Goal: Task Accomplishment & Management: Complete application form

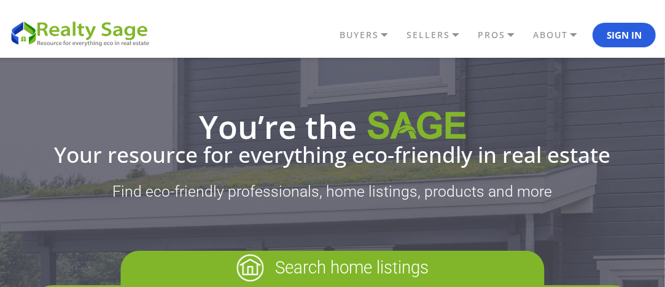
click at [634, 34] on button "Sign In" at bounding box center [624, 35] width 63 height 25
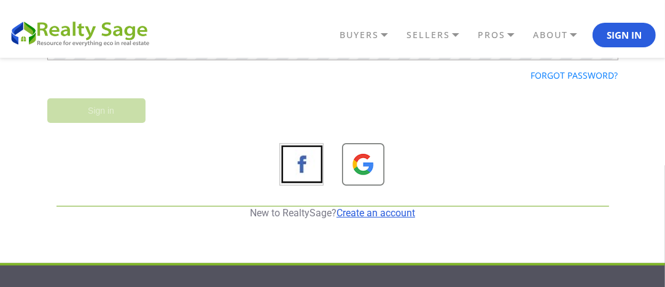
click at [369, 215] on link "Create an account" at bounding box center [376, 213] width 79 height 12
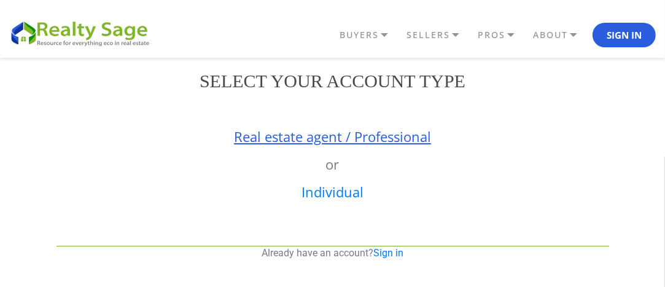
click at [359, 139] on link "Real estate agent / Professional" at bounding box center [332, 136] width 197 height 18
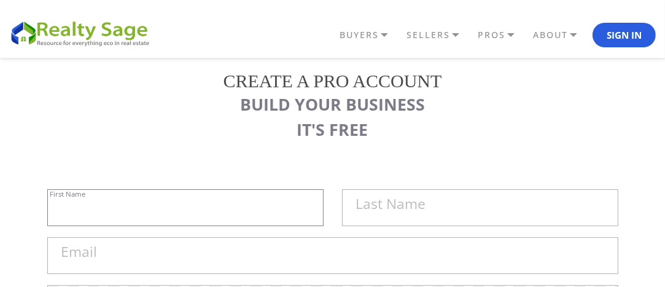
click at [162, 216] on input "First Name" at bounding box center [185, 207] width 276 height 37
type input "MYDWARE IT Solutions Inc"
type input "Cybersecurity & IT Support"
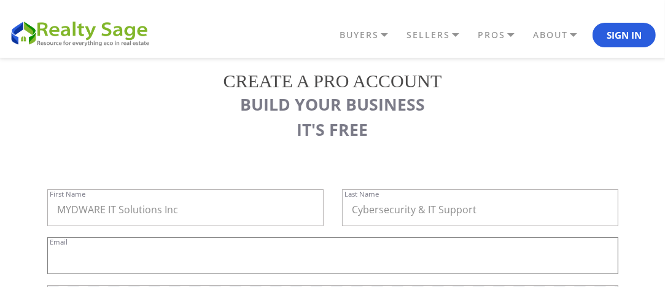
type input "[EMAIL_ADDRESS][DOMAIN_NAME]"
type input "ON"
type input "MYDWARE IT Solutions Inc. - Cybersecurity & IT Support"
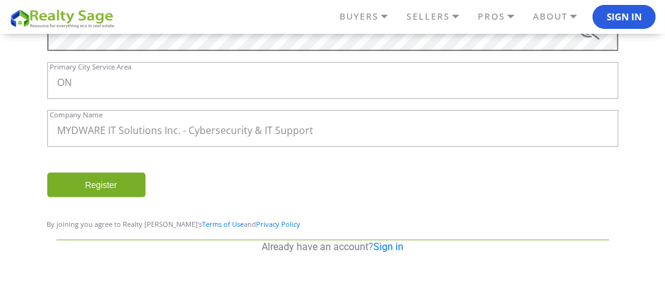
scroll to position [295, 0]
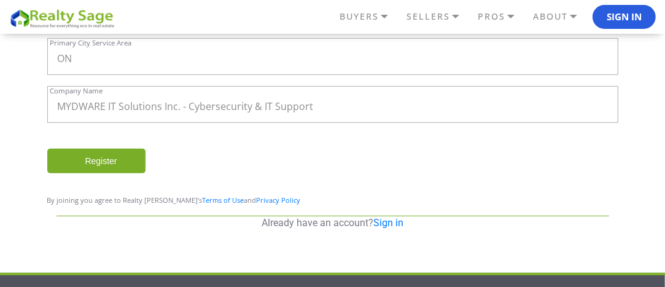
click at [92, 173] on div "Register" at bounding box center [333, 167] width 590 height 36
click at [91, 165] on input "Register" at bounding box center [96, 161] width 98 height 25
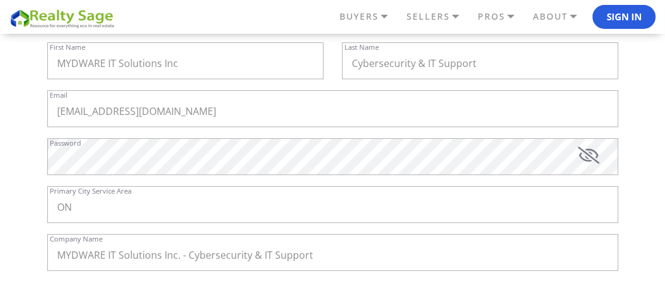
scroll to position [199, 0]
click at [98, 213] on input "ON" at bounding box center [332, 204] width 571 height 37
drag, startPoint x: 78, startPoint y: 203, endPoint x: 59, endPoint y: 208, distance: 19.8
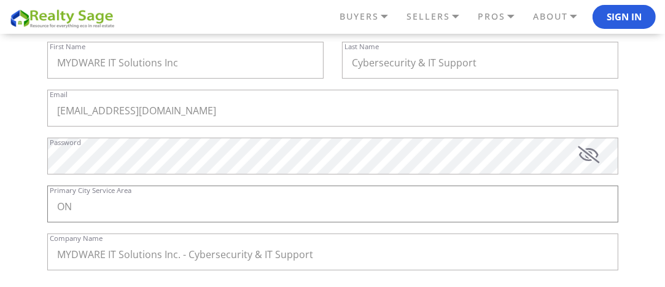
click at [59, 208] on input "ON" at bounding box center [332, 204] width 571 height 37
click at [76, 214] on input "Primary City Service Area" at bounding box center [332, 204] width 571 height 37
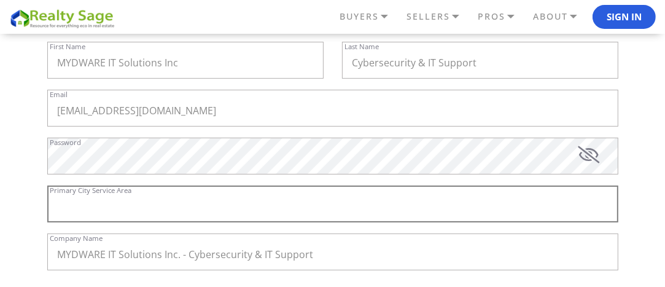
paste input "92 Caplan Ave #729,Barrie, ON, L4N 9J2"
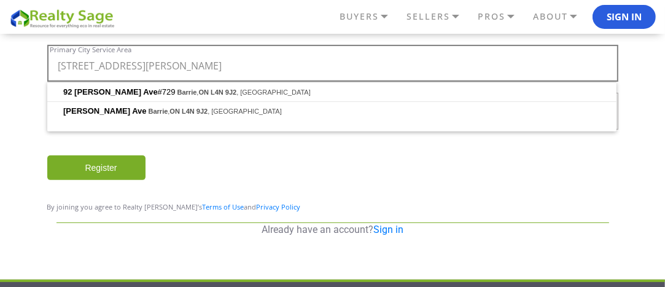
scroll to position [347, 0]
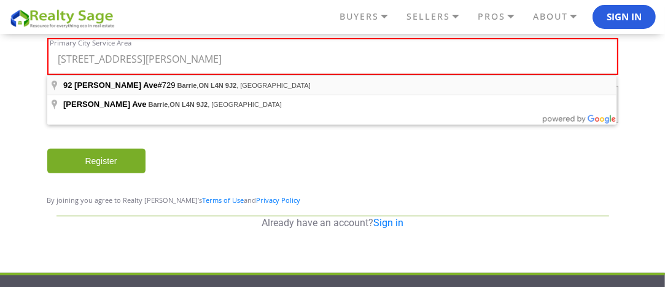
type input "92 Caplan Ave #729, Barrie, ON L4N 9J2, Canada"
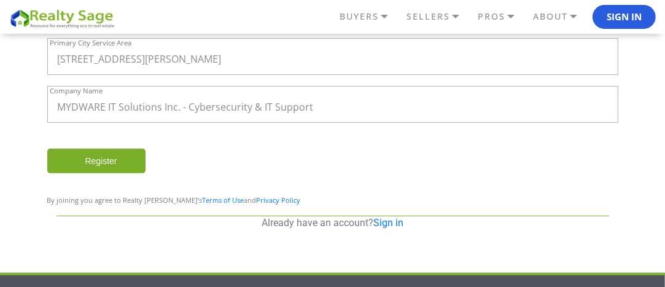
click at [104, 166] on input "Register" at bounding box center [96, 161] width 98 height 25
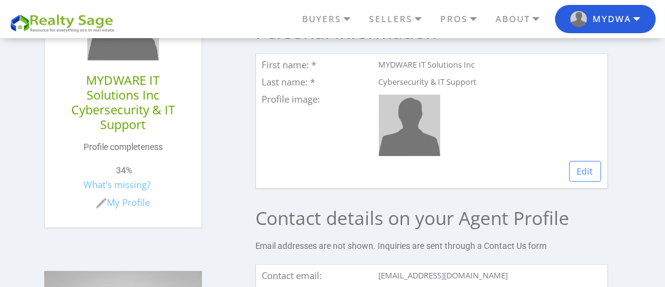
scroll to position [369, 0]
click at [582, 181] on link "Edit" at bounding box center [586, 170] width 32 height 21
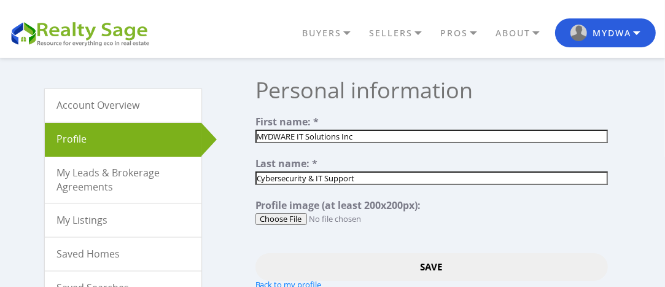
click at [284, 219] on input "file" at bounding box center [432, 219] width 353 height 12
type input "C:\fakepath\mydware logo.jpg"
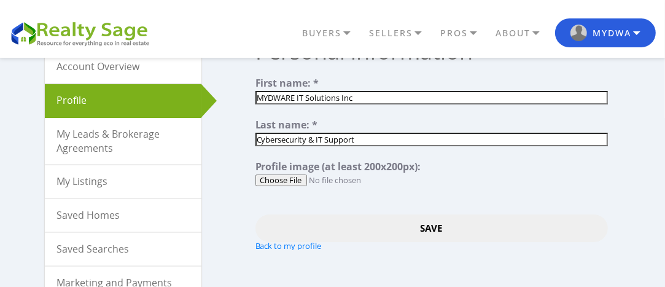
scroll to position [147, 0]
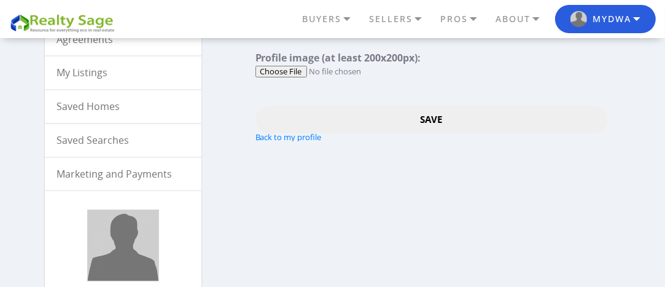
click at [428, 113] on input "Save" at bounding box center [432, 120] width 353 height 28
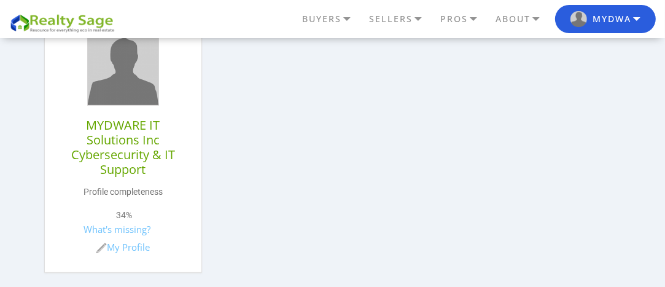
scroll to position [369, 0]
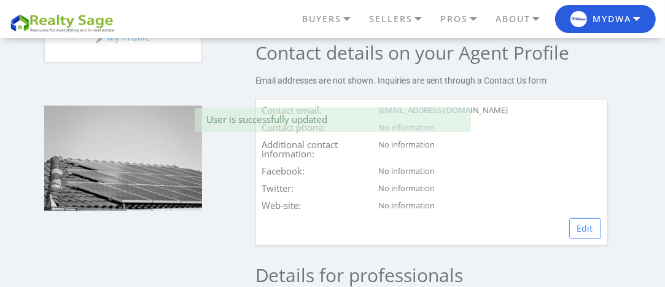
scroll to position [590, 0]
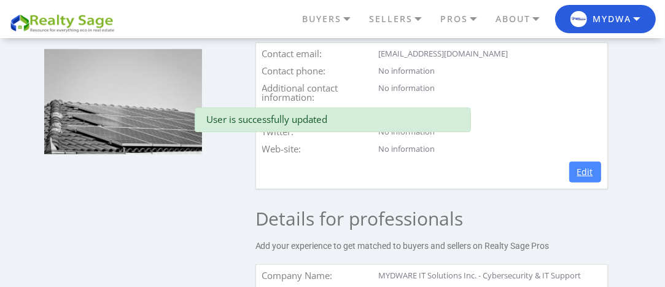
click at [581, 179] on link "Edit" at bounding box center [586, 172] width 32 height 21
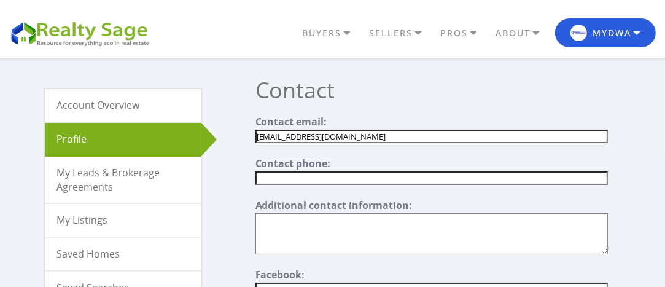
click at [293, 174] on input "text" at bounding box center [432, 178] width 353 height 14
paste input "[PHONE_NUMBER]"
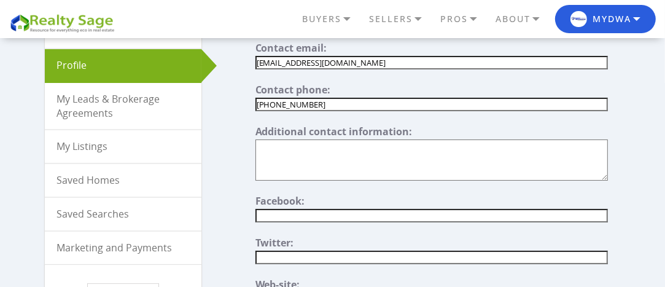
type input "[PHONE_NUMBER]"
click at [290, 170] on textarea"] at bounding box center [432, 159] width 353 height 41
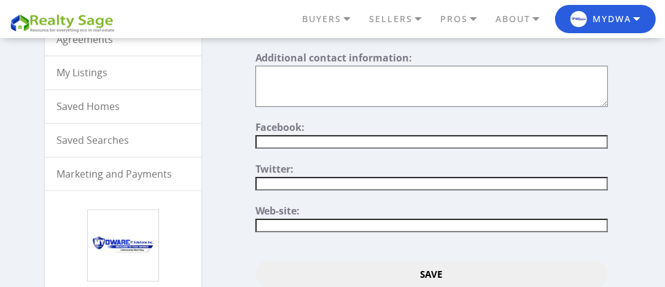
scroll to position [221, 0]
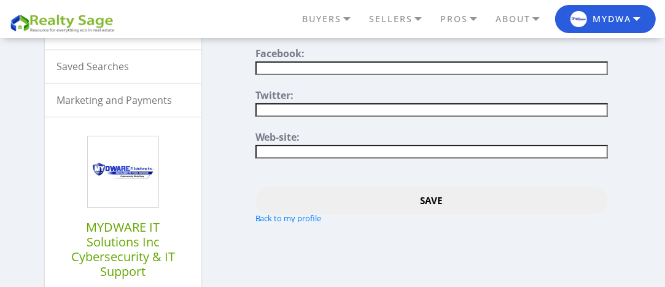
click at [273, 157] on form "Contact email: mydwareitsolutions@gmail.com Contact phone: 705-881-1844 Additio…" at bounding box center [432, 59] width 353 height 327
click at [275, 151] on input"] "text" at bounding box center [432, 152] width 353 height 14
paste input"] "https://mydware.com/areas-we-serve/simcoe-county/barrie-it-support/"
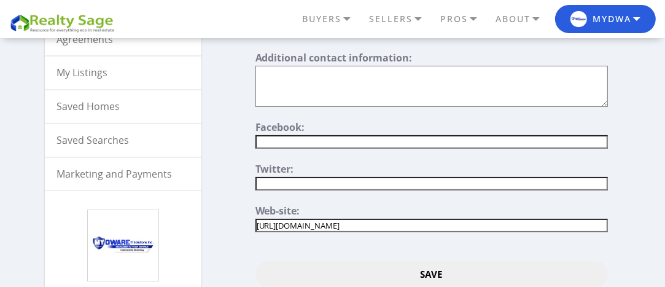
scroll to position [74, 0]
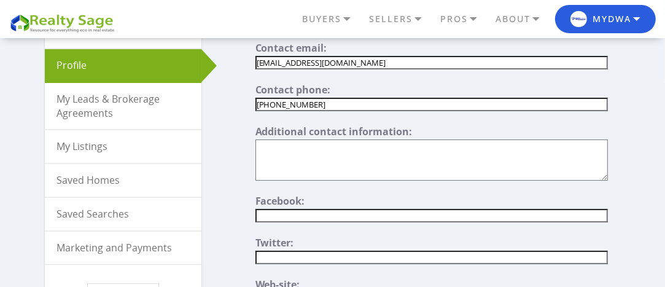
type input"] "https://mydware.com/areas-we-serve/simcoe-county/barrie-it-support/"
click at [326, 165] on textarea"] at bounding box center [432, 159] width 353 height 41
paste textarea"] "MYDWARE IT Solutions Inc. – Cybersecurity & IT Support delivers reliable Barrie…"
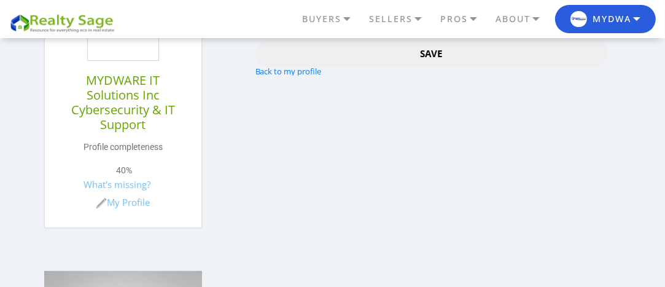
scroll to position [369, 0]
type textarea"] "MYDWARE IT Solutions Inc. – Cybersecurity & IT Support delivers reliable Barrie…"
click at [430, 51] on input "Save" at bounding box center [432, 53] width 353 height 28
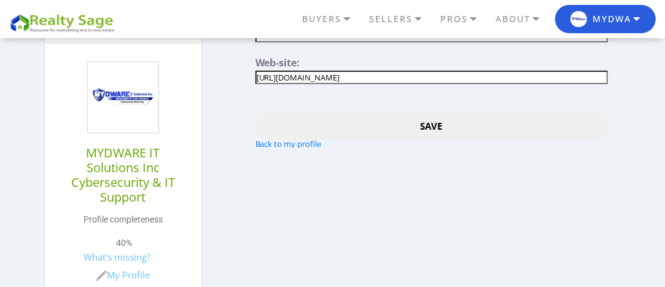
scroll to position [295, 0]
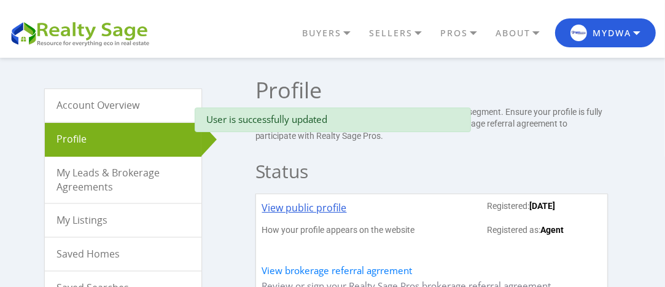
click at [322, 208] on link "View public profile" at bounding box center [304, 212] width 85 height 24
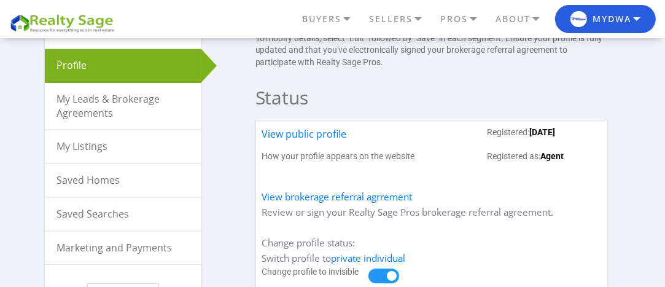
scroll to position [147, 0]
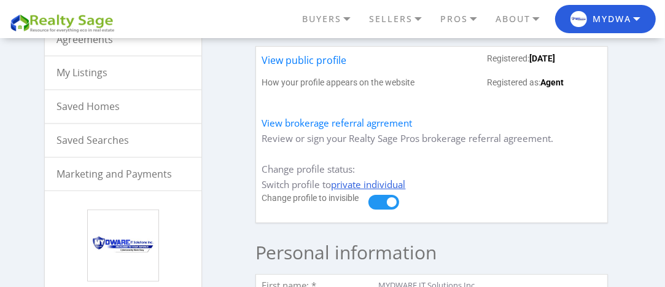
click at [380, 190] on link "private individual" at bounding box center [369, 184] width 74 height 12
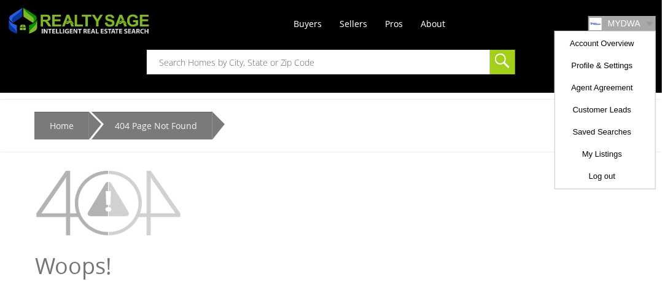
click at [613, 31] on ul "Account Overview Profile & Settings Agent Agreement Customer Leads Saved Search…" at bounding box center [605, 110] width 101 height 159
click at [598, 51] on li "Account Overview" at bounding box center [605, 44] width 95 height 20
click at [597, 61] on link "Profile & Settings" at bounding box center [602, 65] width 61 height 15
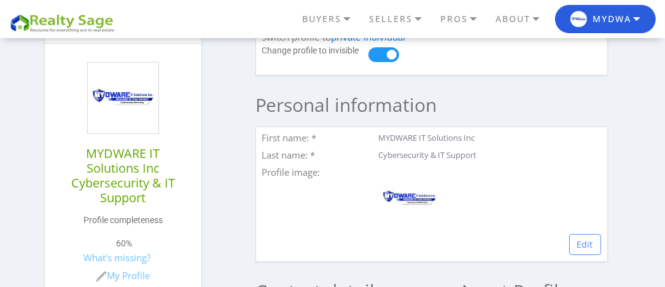
scroll to position [221, 0]
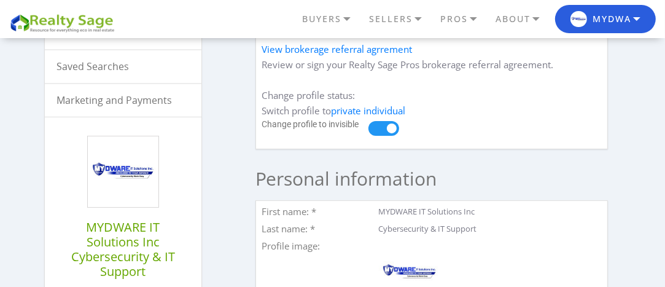
click at [391, 136] on span at bounding box center [384, 128] width 31 height 15
click at [0, 0] on input "checkbox" at bounding box center [0, 0] width 0 height 0
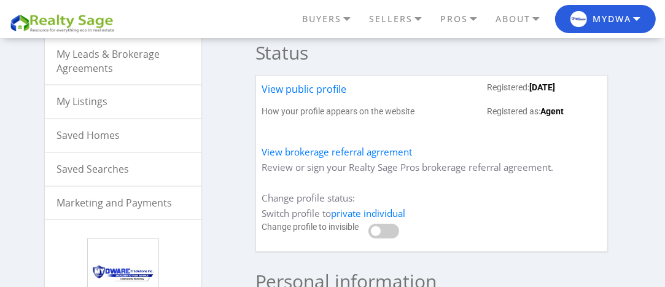
scroll to position [74, 0]
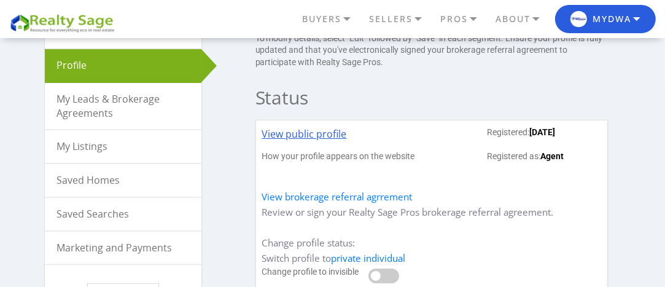
click at [295, 132] on link "View public profile" at bounding box center [304, 139] width 85 height 24
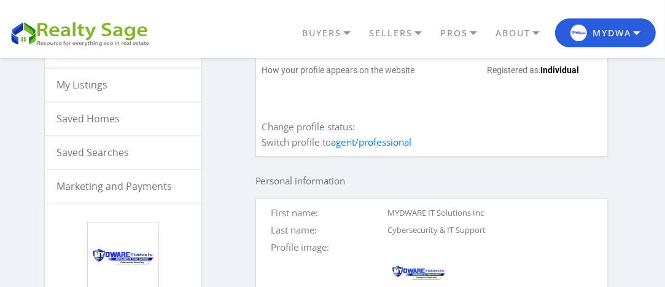
scroll to position [147, 0]
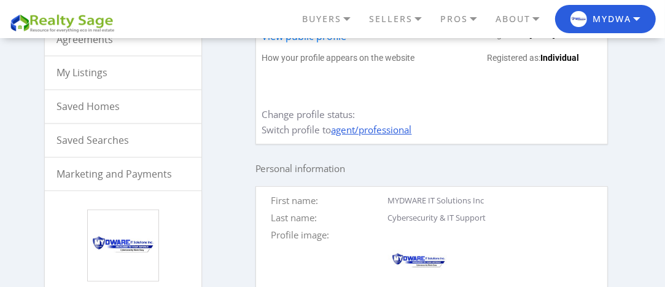
click at [368, 136] on link "agent/professional" at bounding box center [372, 129] width 80 height 12
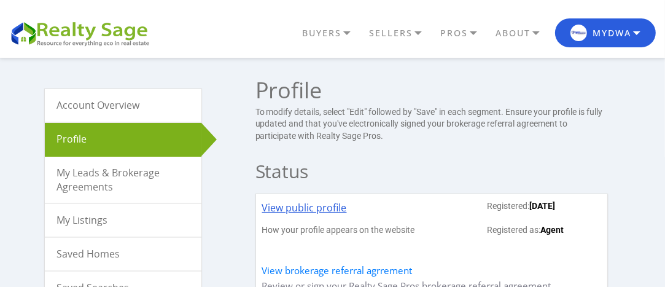
click at [321, 210] on link "View public profile" at bounding box center [304, 212] width 85 height 24
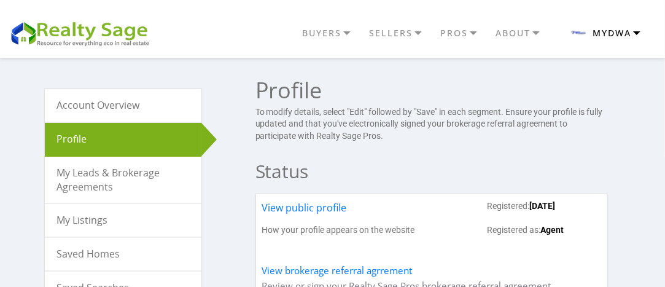
click at [614, 39] on button "MYDWA" at bounding box center [605, 32] width 101 height 29
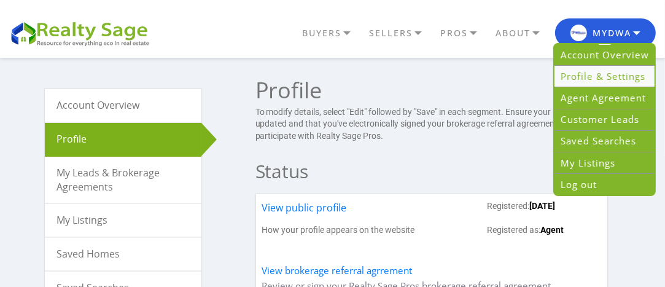
click at [591, 79] on link "Profile & Settings" at bounding box center [605, 77] width 100 height 22
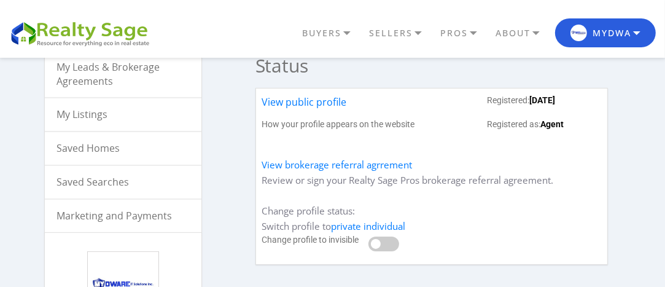
scroll to position [147, 0]
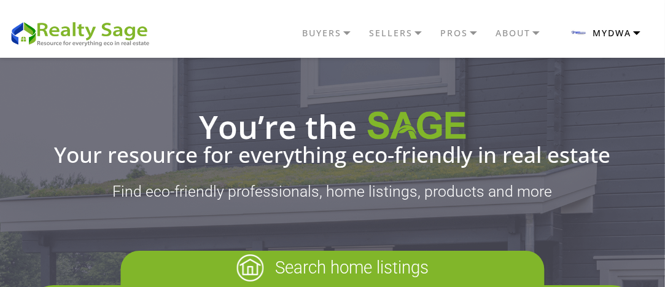
click at [597, 34] on button "MYDWA" at bounding box center [605, 32] width 101 height 29
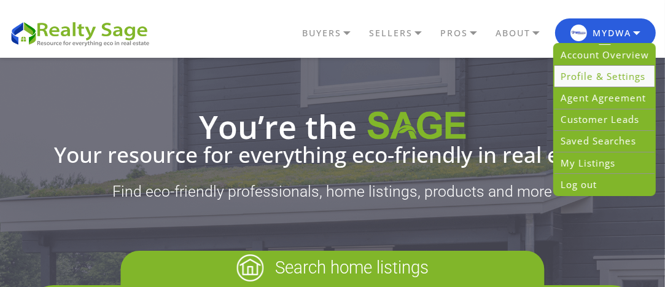
click at [595, 73] on link "Profile & Settings" at bounding box center [605, 77] width 100 height 22
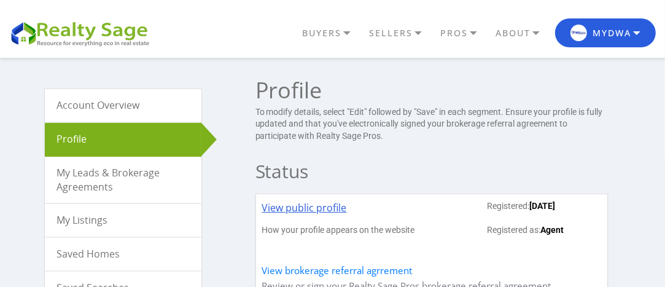
click at [276, 205] on link "View public profile" at bounding box center [304, 212] width 85 height 24
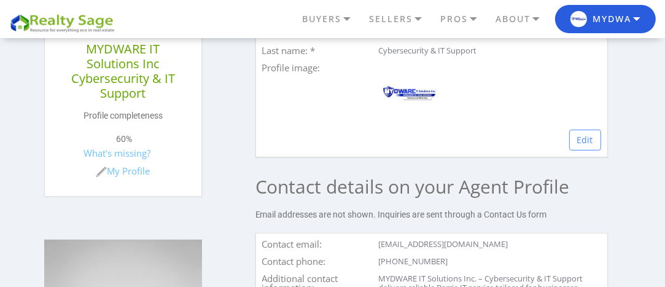
scroll to position [369, 0]
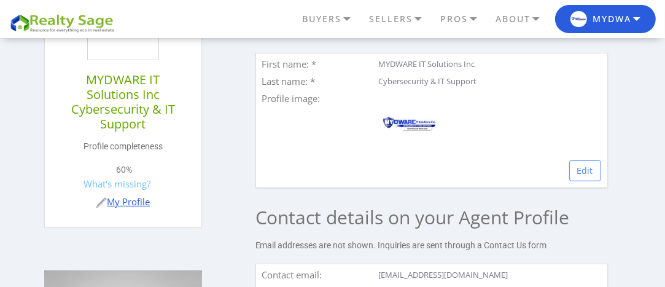
click at [133, 198] on link "My Profile" at bounding box center [123, 201] width 54 height 12
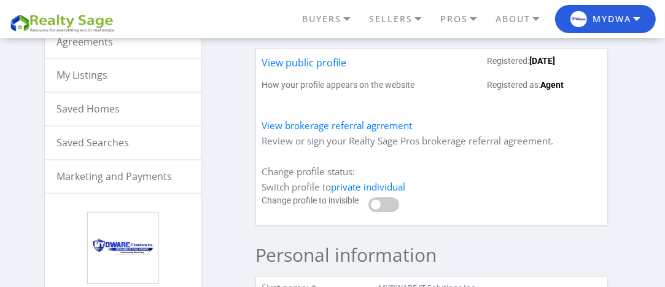
scroll to position [147, 0]
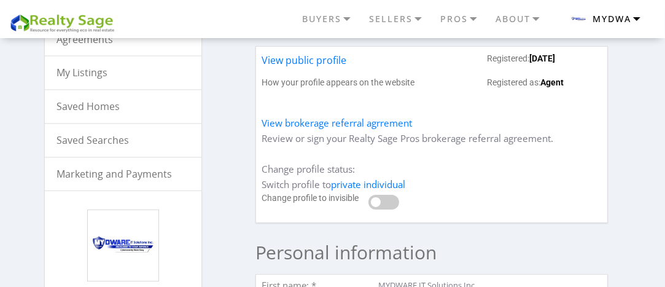
click at [589, 27] on button "MYDWA" at bounding box center [605, 19] width 101 height 29
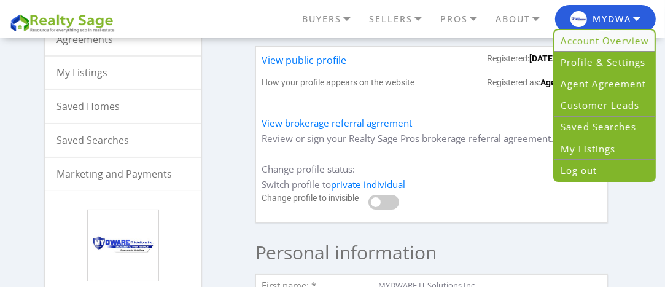
click at [590, 41] on link "Account Overview" at bounding box center [605, 41] width 100 height 22
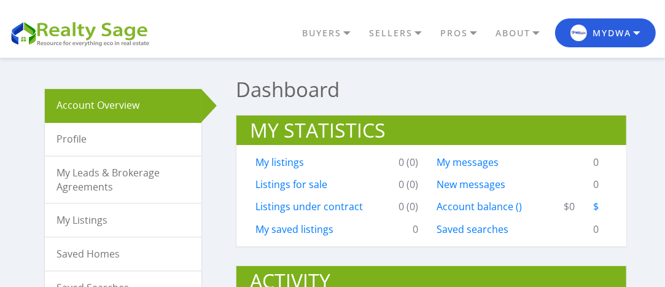
click at [278, 162] on link "My listings" at bounding box center [280, 162] width 49 height 14
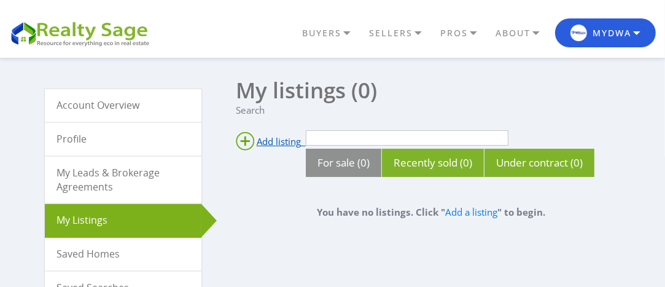
click at [275, 136] on span "Add listing" at bounding box center [279, 141] width 44 height 12
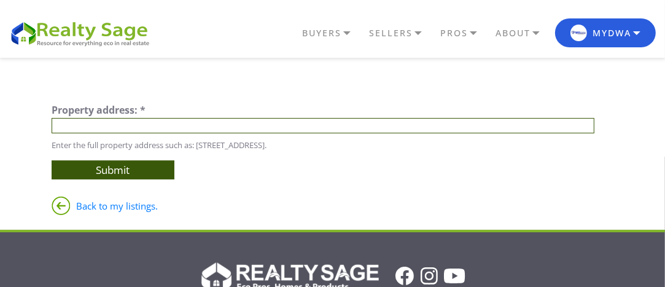
click at [147, 125] on input "text" at bounding box center [323, 125] width 543 height 15
paste input "MYDWARE IT Solutions Inc. - Cybersecurity & IT Support"
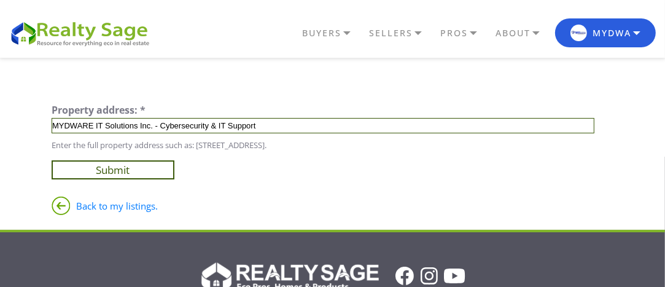
type input "MYDWARE IT Solutions Inc. - Cybersecurity & IT Support"
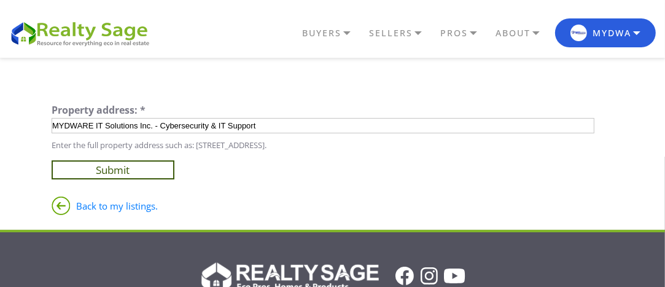
click at [100, 174] on input "Submit" at bounding box center [113, 169] width 123 height 19
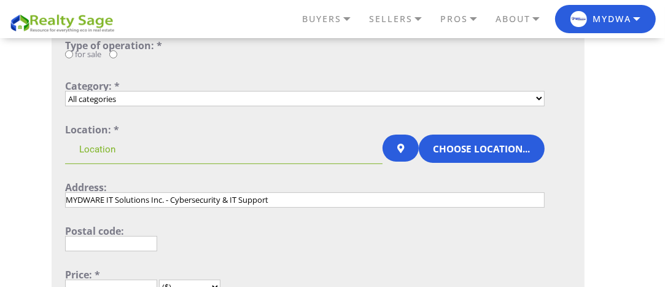
scroll to position [221, 0]
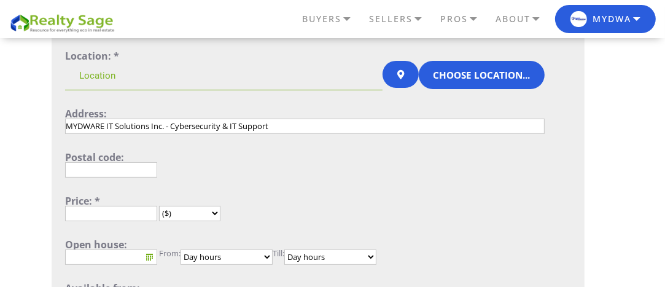
click at [135, 168] on input "text" at bounding box center [111, 169] width 92 height 15
type input "L4N 9J2"
type input "[GEOGRAPHIC_DATA]"
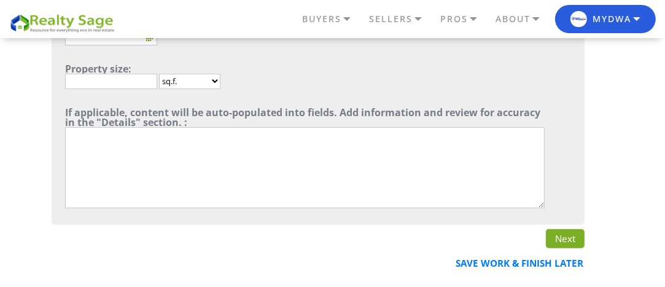
scroll to position [516, 0]
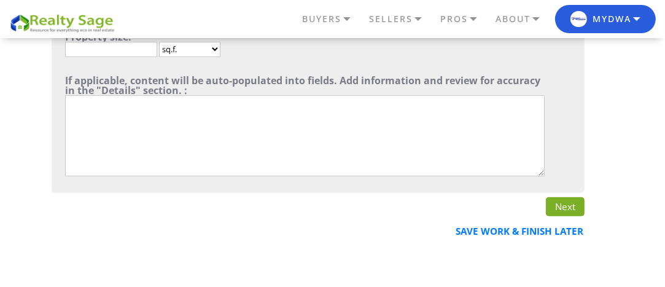
click at [223, 98] on textarea"] at bounding box center [305, 135] width 480 height 81
paste textarea"] "MYDWARE IT Solutions Inc. – Cybersecurity & IT Support delivers reliable Barrie…"
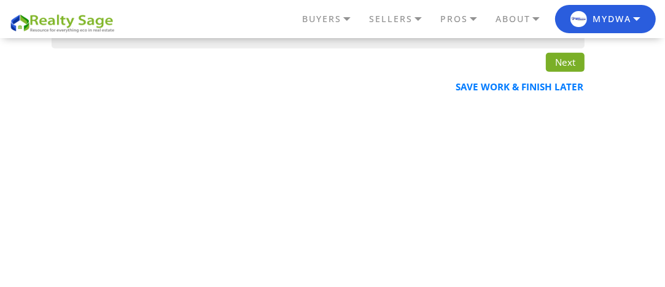
scroll to position [664, 0]
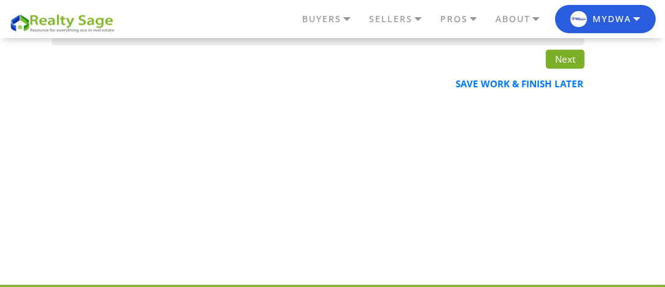
type textarea"] "MYDWARE IT Solutions Inc. – Cybersecurity & IT Support delivers reliable Barrie…"
click at [572, 57] on link "Next" at bounding box center [565, 59] width 39 height 18
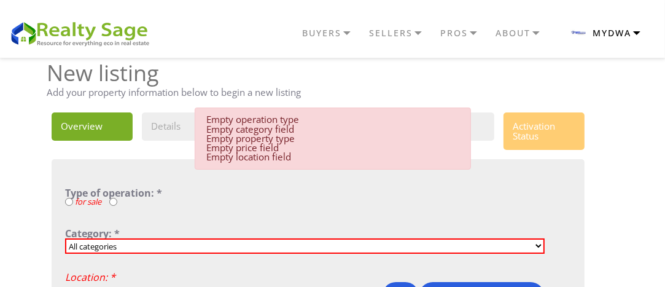
click at [600, 31] on button "MYDWA" at bounding box center [605, 32] width 101 height 29
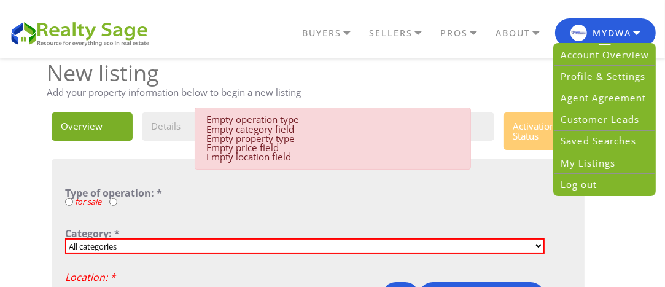
drag, startPoint x: 144, startPoint y: 235, endPoint x: 108, endPoint y: 243, distance: 36.4
click at [138, 238] on div "Category: *" at bounding box center [305, 234] width 480 height 10
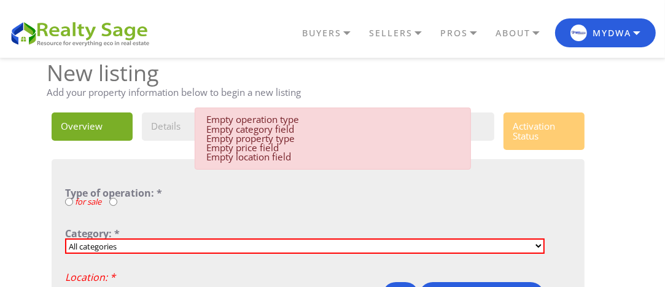
select select "2_9"
click at [65, 238] on select "All categories Single Family Home Condo Townhouse Duplex Multi Family Home Apar…" at bounding box center [305, 245] width 480 height 15
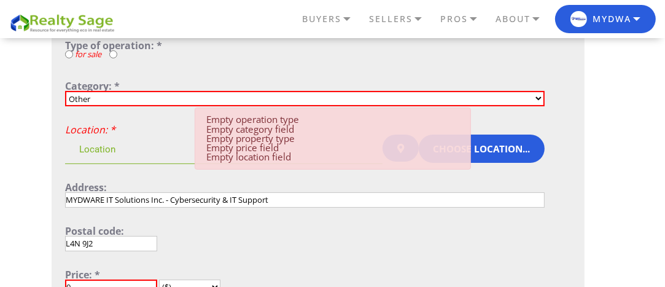
click at [135, 147] on input at bounding box center [224, 149] width 318 height 29
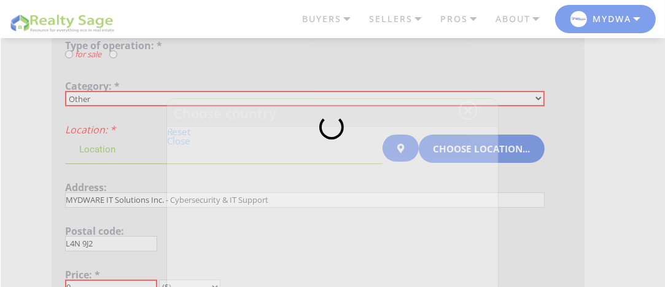
type input "[GEOGRAPHIC_DATA]"
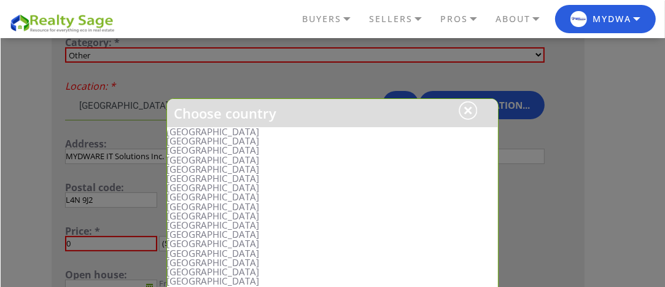
scroll to position [221, 0]
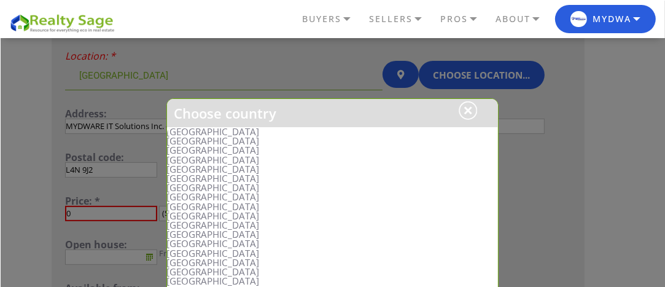
click at [126, 144] on div at bounding box center [333, 144] width 665 height 287
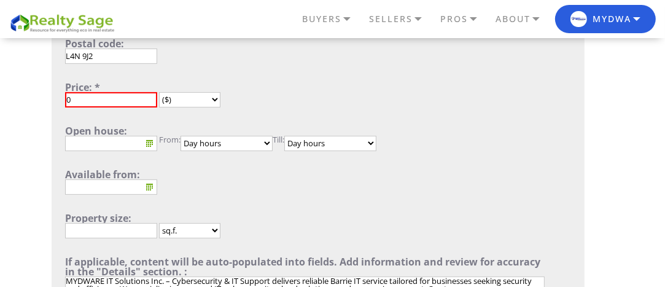
scroll to position [369, 0]
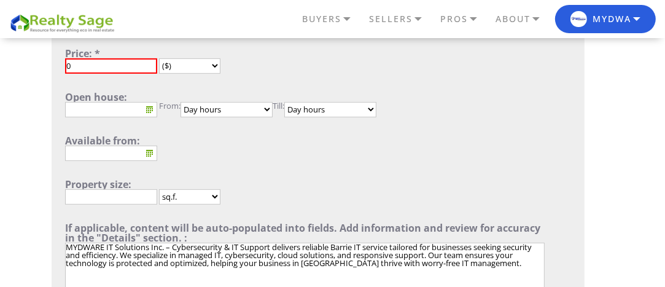
click at [109, 61] on input "0" at bounding box center [111, 65] width 92 height 15
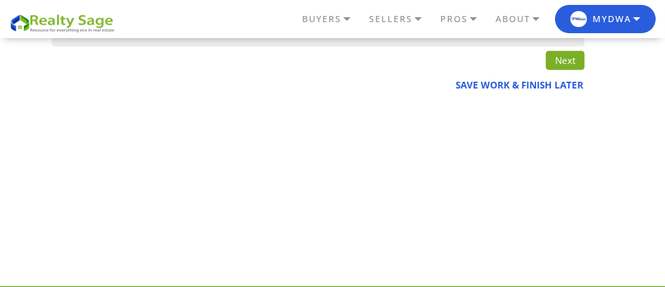
scroll to position [664, 0]
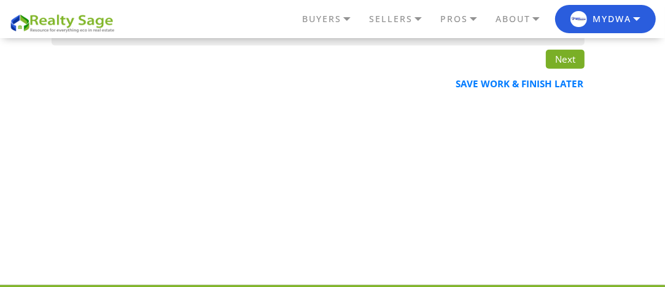
type input "000"
click at [571, 57] on link "Next" at bounding box center [565, 59] width 39 height 18
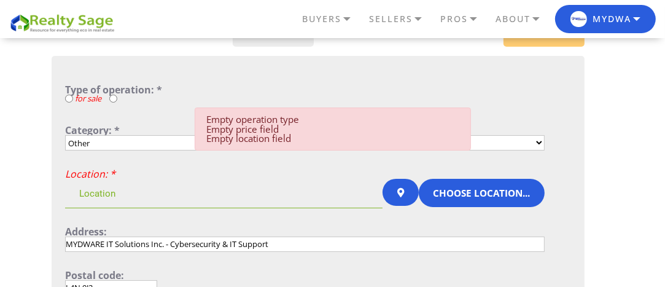
scroll to position [74, 0]
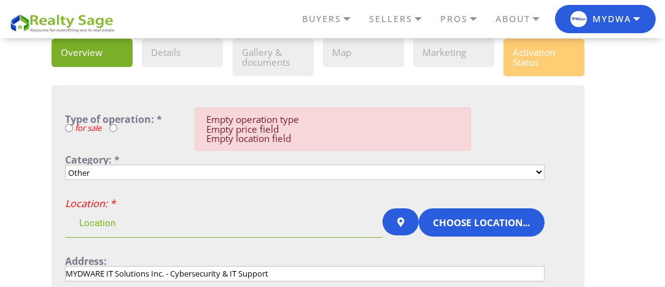
click at [113, 127] on input "radio" at bounding box center [113, 128] width 8 height 8
radio input "true"
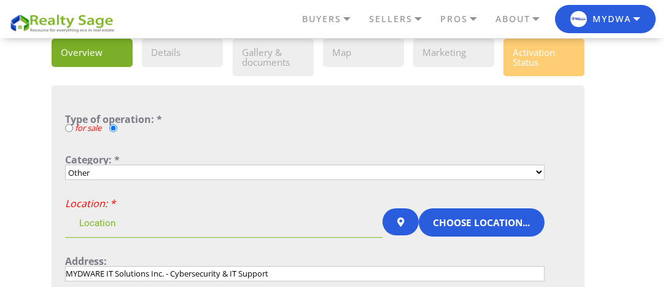
scroll to position [147, 0]
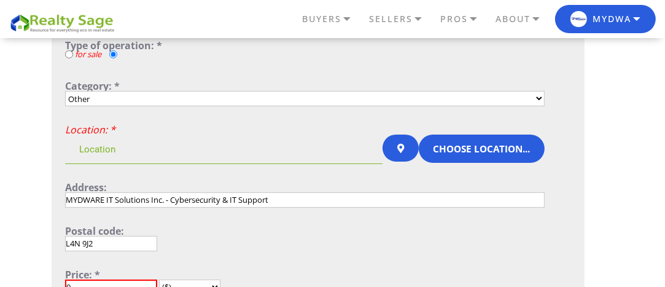
click at [93, 149] on input at bounding box center [224, 149] width 318 height 29
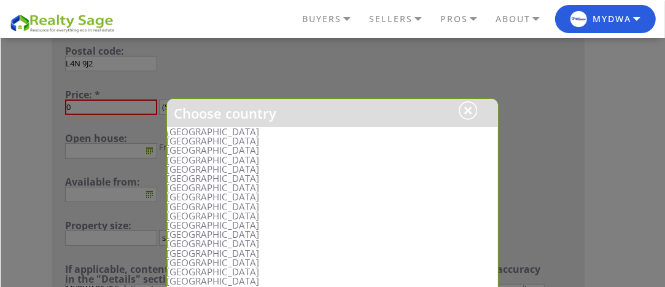
scroll to position [295, 0]
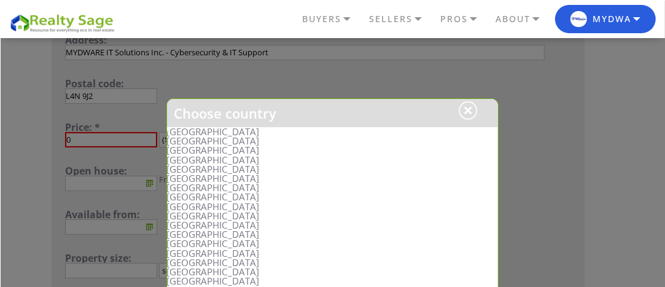
click at [191, 187] on li "[GEOGRAPHIC_DATA]" at bounding box center [333, 187] width 332 height 9
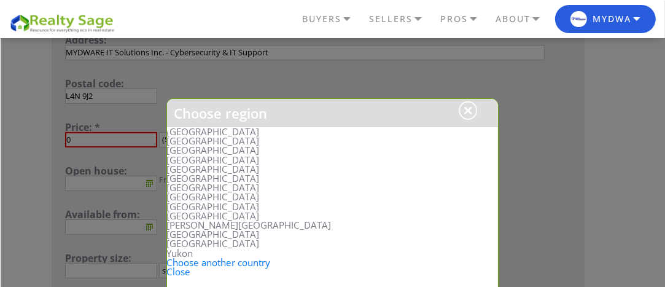
click at [189, 202] on li "[GEOGRAPHIC_DATA]" at bounding box center [333, 206] width 332 height 9
type input "[GEOGRAPHIC_DATA], [GEOGRAPHIC_DATA]"
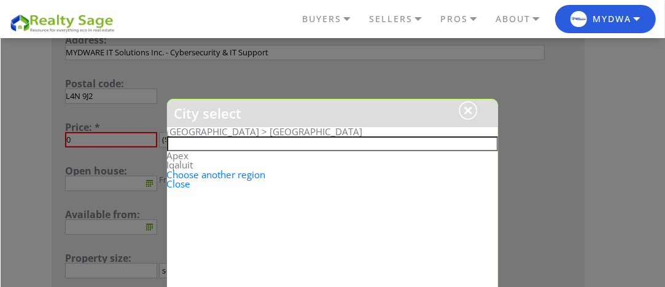
click at [177, 144] on input "text" at bounding box center [333, 143] width 332 height 15
click at [469, 111] on div at bounding box center [468, 110] width 18 height 18
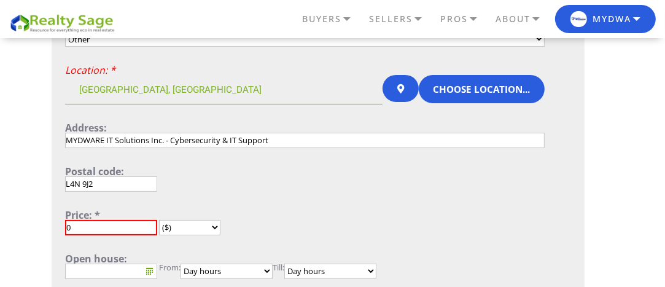
scroll to position [147, 0]
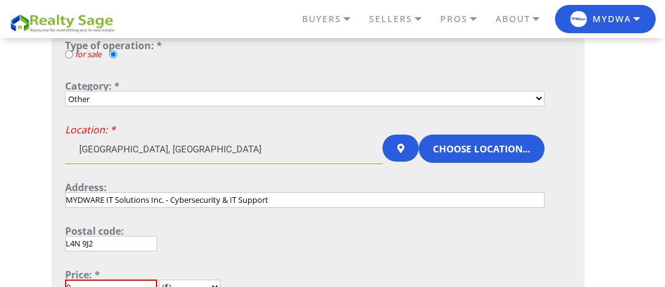
click at [125, 151] on input "[GEOGRAPHIC_DATA], [GEOGRAPHIC_DATA]" at bounding box center [224, 149] width 318 height 29
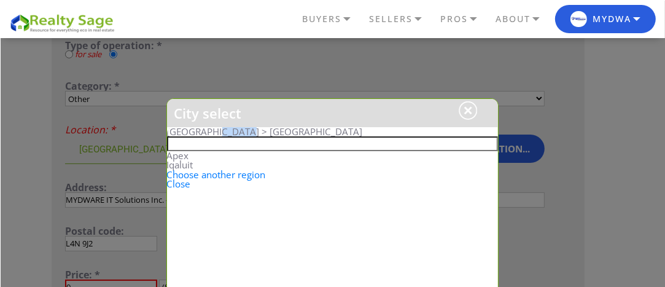
drag, startPoint x: 247, startPoint y: 130, endPoint x: 214, endPoint y: 128, distance: 32.6
click at [214, 128] on div "[GEOGRAPHIC_DATA] > [GEOGRAPHIC_DATA]" at bounding box center [333, 131] width 332 height 9
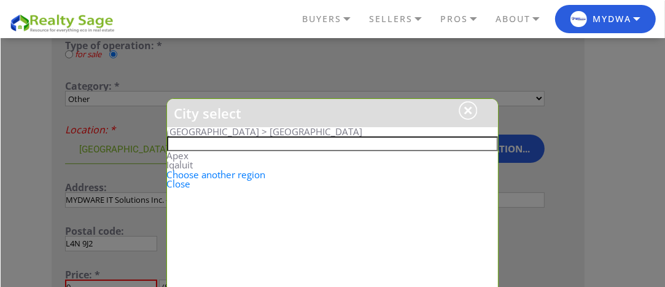
click at [455, 64] on div at bounding box center [333, 144] width 665 height 287
